Goal: Information Seeking & Learning: Compare options

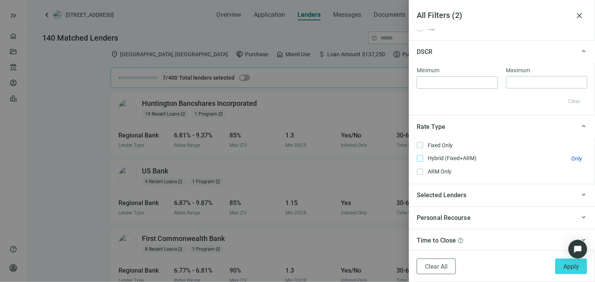
scroll to position [684, 0]
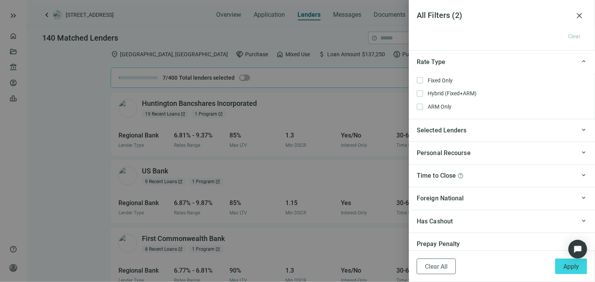
click at [507, 156] on div "Personal Recourse" at bounding box center [496, 154] width 159 height 10
click at [488, 156] on div "Personal Recourse" at bounding box center [496, 154] width 159 height 10
click at [489, 135] on div "Selected Lenders" at bounding box center [496, 131] width 159 height 10
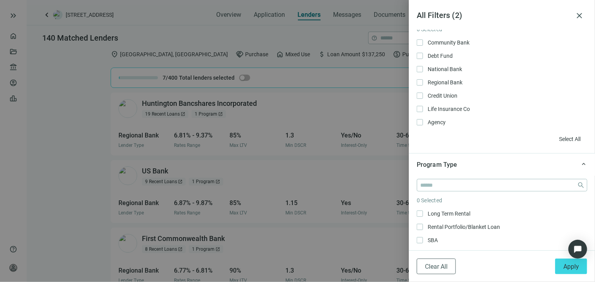
scroll to position [109, 0]
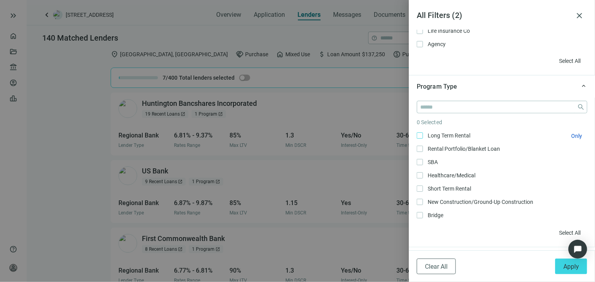
click at [429, 135] on span "Long Term Rental Only" at bounding box center [448, 135] width 50 height 9
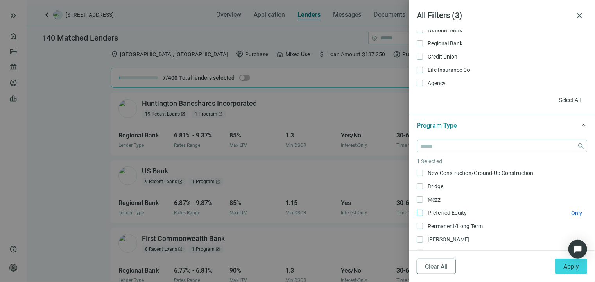
scroll to position [78, 0]
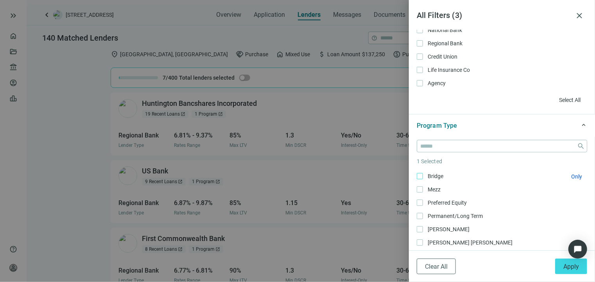
click at [437, 178] on span "Bridge Only" at bounding box center [434, 176] width 23 height 9
click at [565, 266] on span "Apply" at bounding box center [571, 266] width 16 height 7
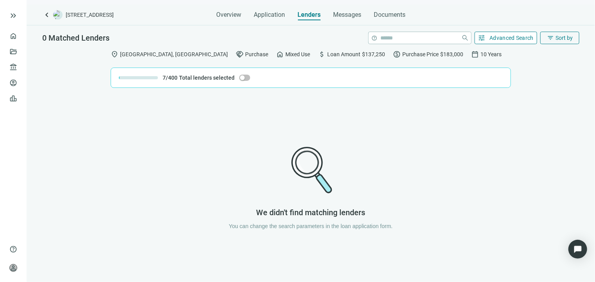
click at [506, 38] on span "Advanced Search" at bounding box center [512, 38] width 44 height 6
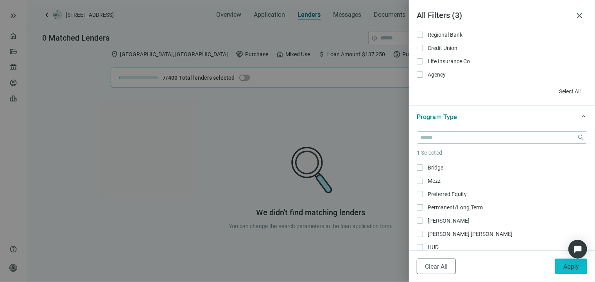
click at [562, 267] on button "Apply" at bounding box center [571, 267] width 32 height 16
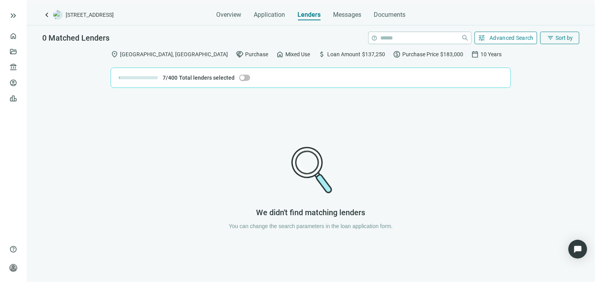
click at [509, 39] on span "Advanced Search" at bounding box center [512, 38] width 44 height 6
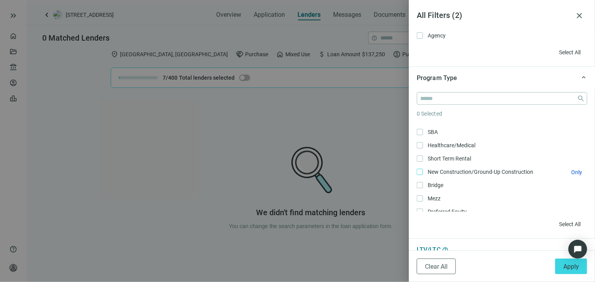
scroll to position [39, 0]
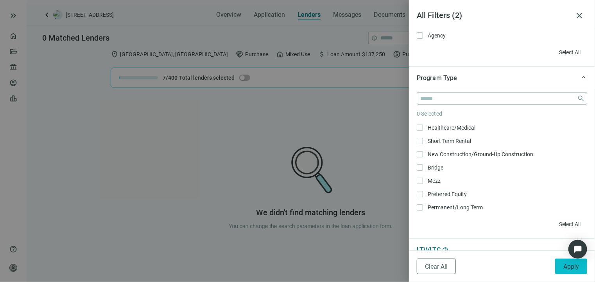
click at [569, 269] on span "Apply" at bounding box center [571, 266] width 16 height 7
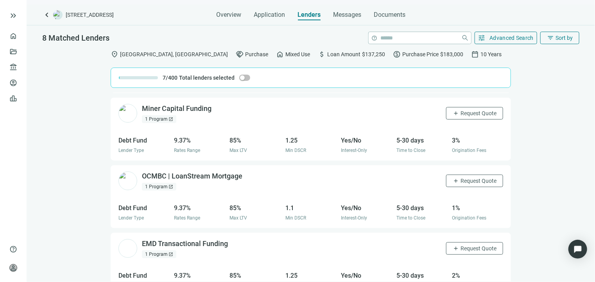
scroll to position [274, 0]
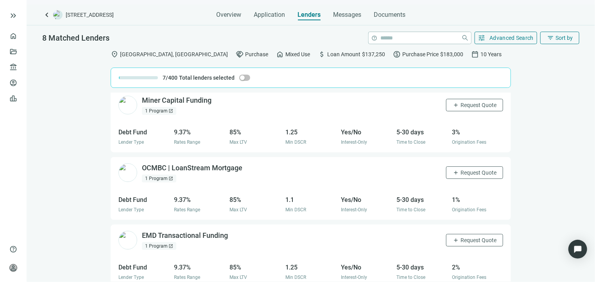
click at [169, 179] on span "open_in_new" at bounding box center [171, 178] width 5 height 5
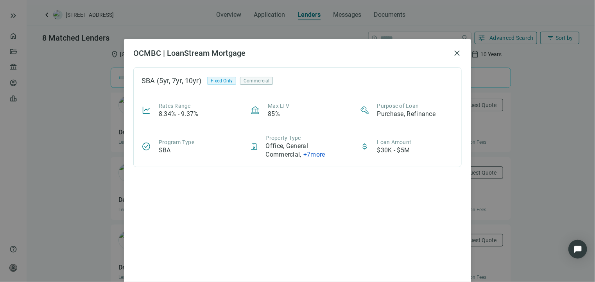
click at [316, 155] on span "+ 7 more" at bounding box center [314, 154] width 22 height 7
click at [313, 85] on div "SBA (5yr, 7yr, 10yr) Fixed Only Commercial" at bounding box center [298, 80] width 312 height 11
click at [452, 52] on span "close" at bounding box center [456, 52] width 9 height 9
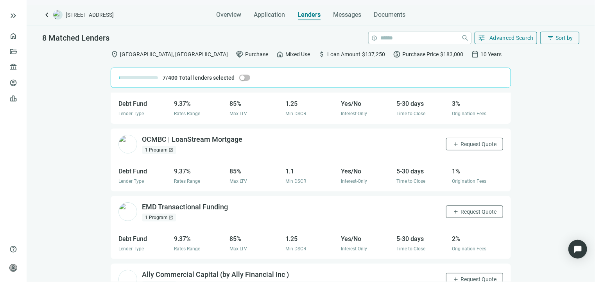
scroll to position [346, 0]
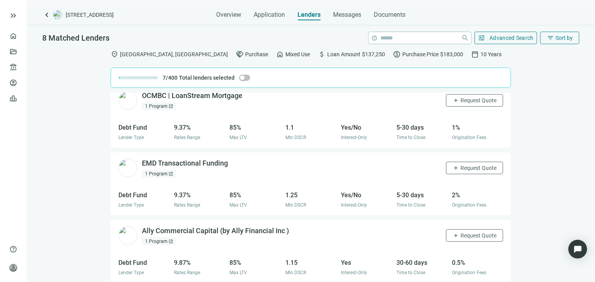
click at [170, 240] on span "open_in_new" at bounding box center [171, 241] width 5 height 5
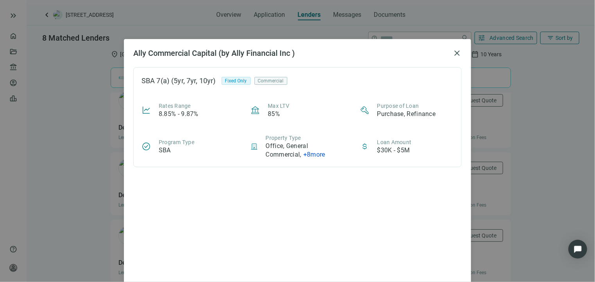
click at [310, 154] on span "+ 8 more" at bounding box center [314, 154] width 22 height 7
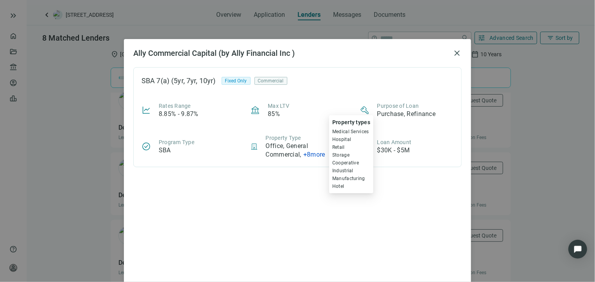
click at [311, 155] on span "+ 8 more Property types Medical Services Hospital Retail Storage Cooperative In…" at bounding box center [314, 154] width 22 height 7
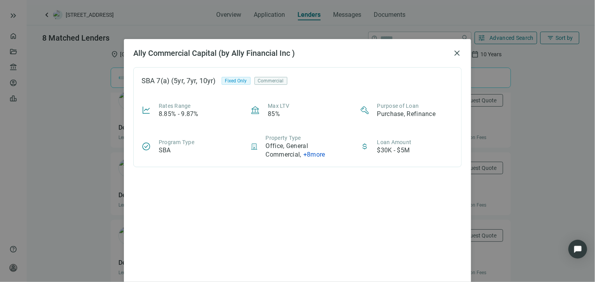
click at [311, 155] on span "+ 8 more Property types Medical Services Hospital Retail Storage Cooperative In…" at bounding box center [314, 154] width 22 height 7
click at [452, 54] on span "close" at bounding box center [456, 52] width 9 height 9
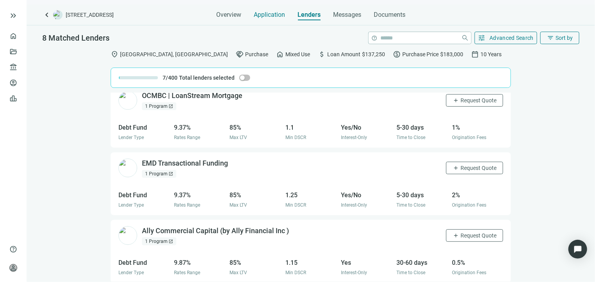
click at [268, 14] on span "Application" at bounding box center [269, 15] width 31 height 8
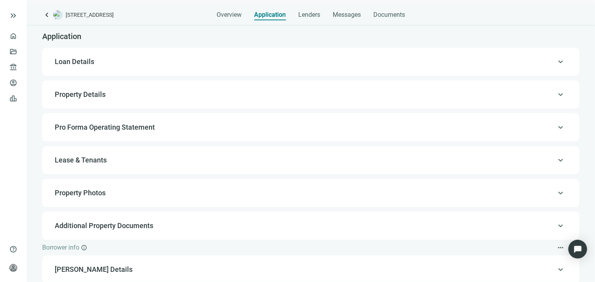
click at [100, 95] on span "Property Details" at bounding box center [80, 94] width 51 height 8
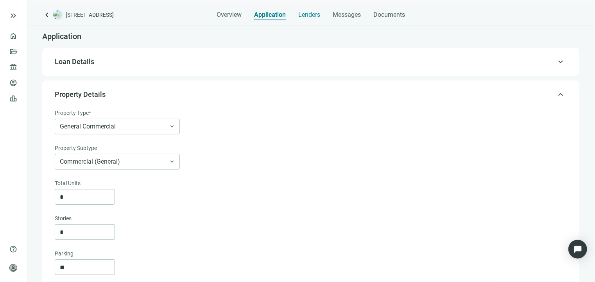
click at [312, 16] on span "Lenders" at bounding box center [309, 15] width 22 height 8
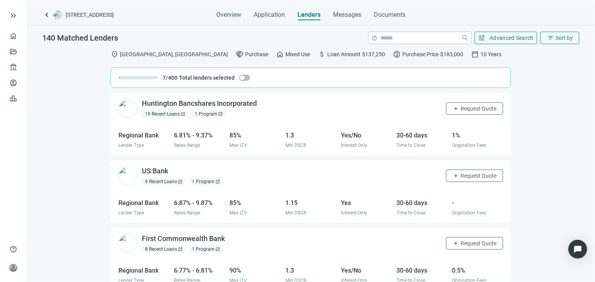
click at [285, 54] on span "Mixed Use" at bounding box center [297, 54] width 25 height 9
click at [508, 38] on span "Advanced Search" at bounding box center [512, 38] width 44 height 6
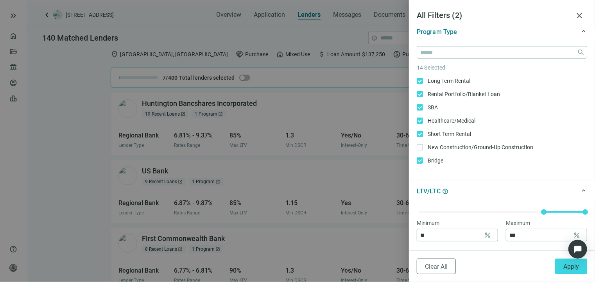
click at [67, 122] on div at bounding box center [297, 141] width 595 height 282
click at [581, 14] on span "close" at bounding box center [579, 15] width 9 height 9
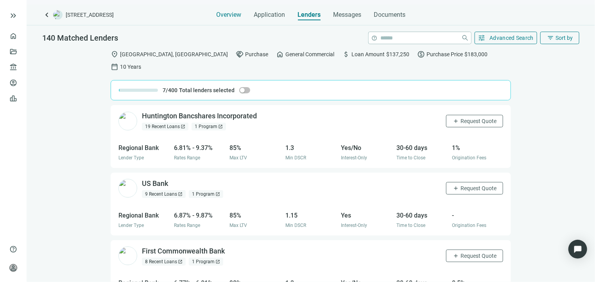
click at [234, 16] on span "Overview" at bounding box center [228, 15] width 25 height 8
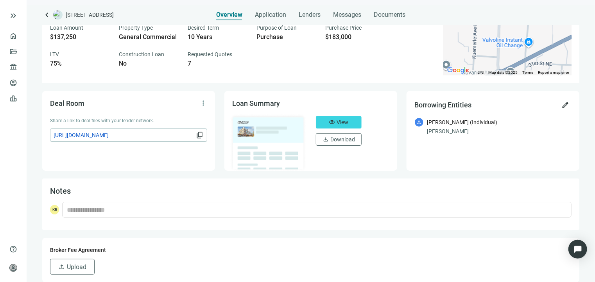
scroll to position [117, 0]
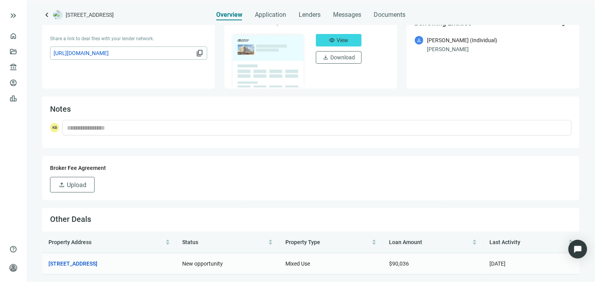
click at [310, 266] on span "Mixed Use" at bounding box center [297, 264] width 25 height 6
click at [310, 265] on span "Mixed Use" at bounding box center [297, 264] width 25 height 6
click at [97, 264] on link "6203 Middlebranch Ave NE, Canton, OH 44721" at bounding box center [72, 264] width 49 height 9
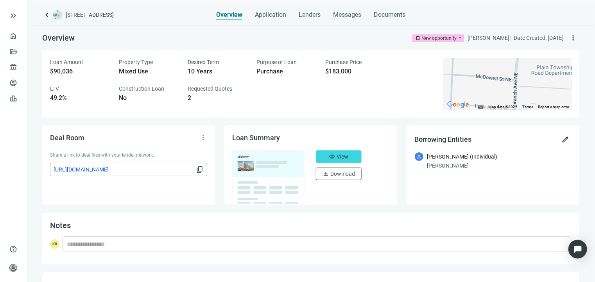
click at [569, 38] on span "more_vert" at bounding box center [573, 38] width 8 height 8
click at [400, 17] on span "Documents" at bounding box center [390, 15] width 32 height 8
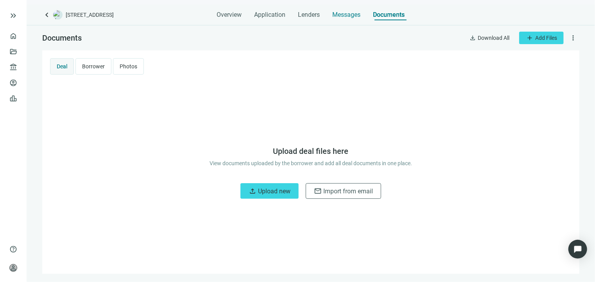
click at [355, 13] on span "Messages" at bounding box center [347, 14] width 28 height 7
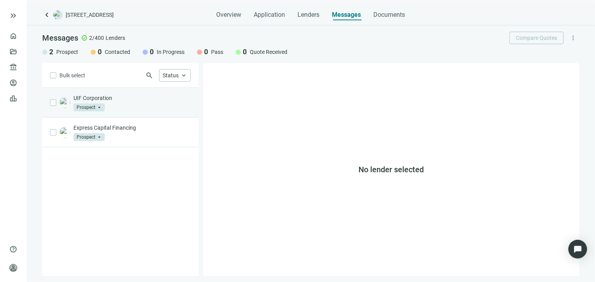
click at [133, 109] on div "UIF Corporation Prospect arrow_drop_down" at bounding box center [132, 102] width 117 height 17
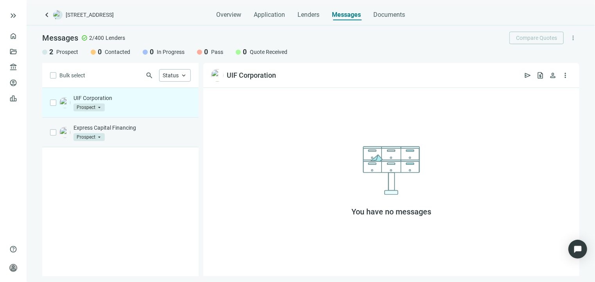
click at [129, 144] on div "Express Capital Financing Prospect arrow_drop_down" at bounding box center [120, 133] width 156 height 30
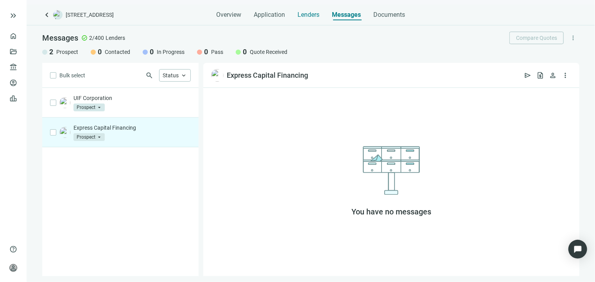
click at [310, 14] on span "Lenders" at bounding box center [309, 15] width 22 height 8
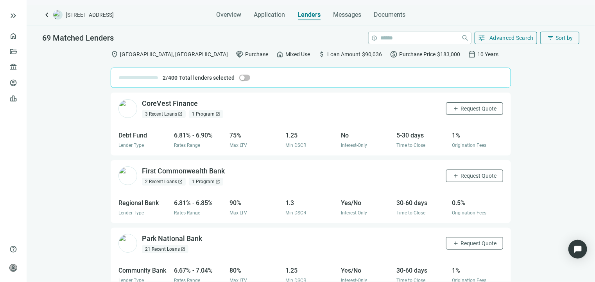
click at [285, 55] on span "Mixed Use" at bounding box center [297, 54] width 25 height 9
